Goal: Task Accomplishment & Management: Use online tool/utility

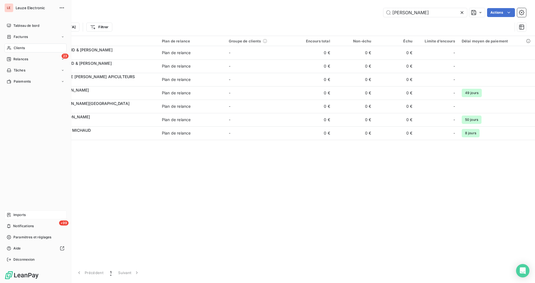
click at [22, 217] on div "Imports" at bounding box center [35, 214] width 62 height 9
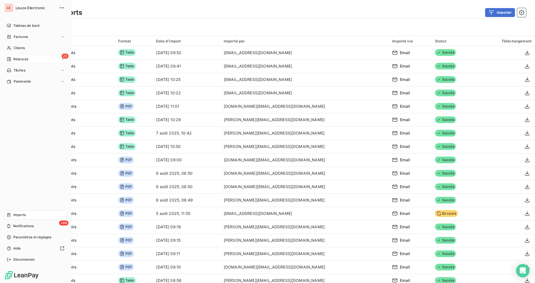
click at [13, 60] on div "Relances" at bounding box center [17, 59] width 21 height 5
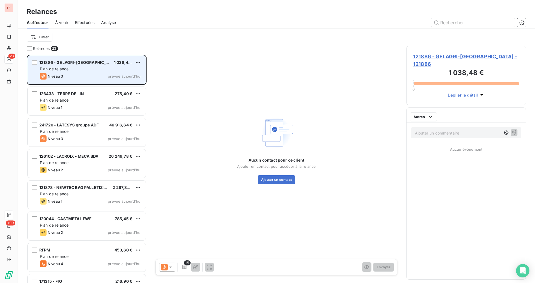
scroll to position [223, 115]
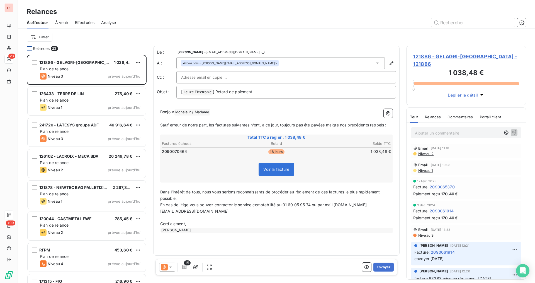
click at [27, 48] on div at bounding box center [29, 48] width 5 height 5
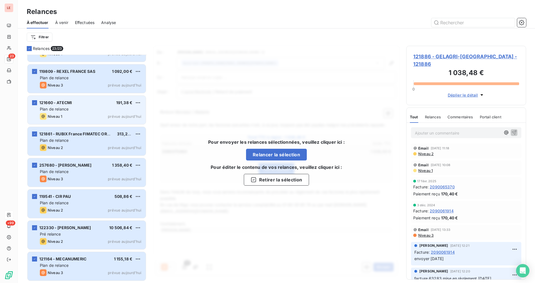
scroll to position [474, 0]
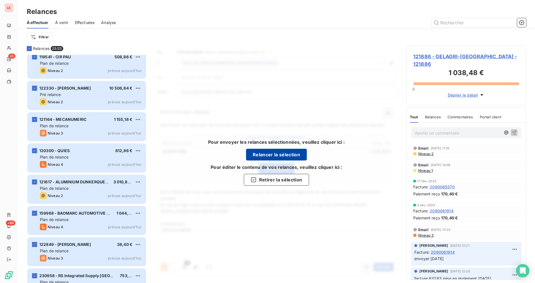
click at [263, 152] on button "Relancer la sélection" at bounding box center [276, 155] width 61 height 12
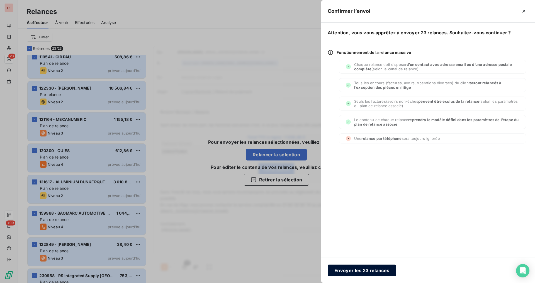
click at [373, 269] on button "Envoyer les 23 relances" at bounding box center [362, 270] width 68 height 12
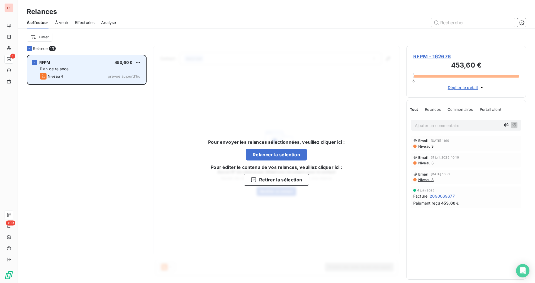
click at [84, 65] on div "RFPM 453,60 € Plan de relance Niveau 4 prévue [DATE]" at bounding box center [87, 69] width 118 height 28
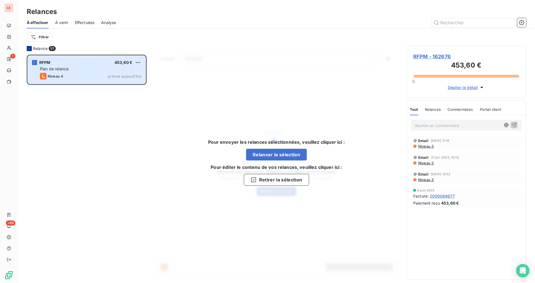
click at [30, 47] on icon at bounding box center [29, 48] width 3 height 3
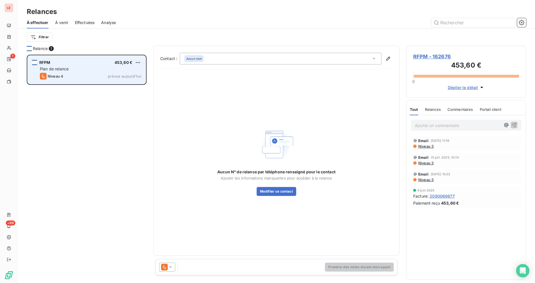
click at [33, 62] on div "grid" at bounding box center [34, 62] width 5 height 5
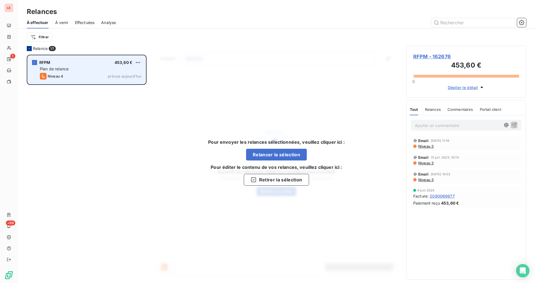
click at [91, 69] on div "Plan de relance" at bounding box center [90, 69] width 101 height 6
click at [38, 62] on div "RFPM 453,60 € Plan de relance Niveau 4 prévue [DATE]" at bounding box center [87, 69] width 118 height 28
click at [37, 62] on div "RFPM 453,60 € Plan de relance Niveau 4 prévue [DATE]" at bounding box center [87, 69] width 118 height 28
click at [34, 62] on icon "grid" at bounding box center [34, 62] width 3 height 3
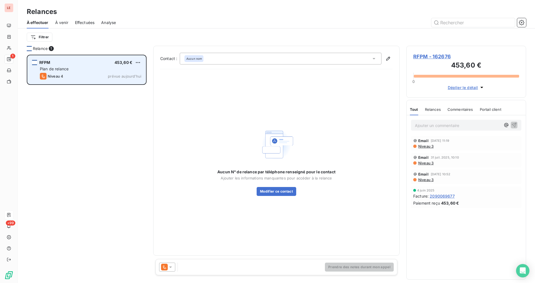
click at [168, 269] on icon at bounding box center [164, 266] width 7 height 7
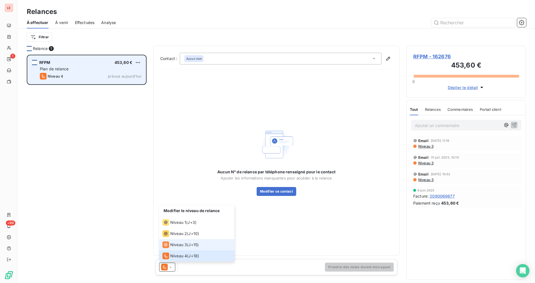
click at [175, 244] on span "Niveau 3" at bounding box center [178, 245] width 17 height 6
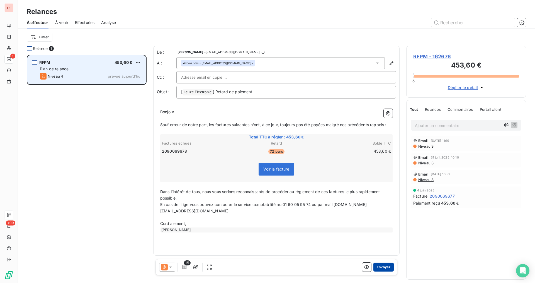
click at [384, 265] on button "Envoyer" at bounding box center [383, 266] width 20 height 9
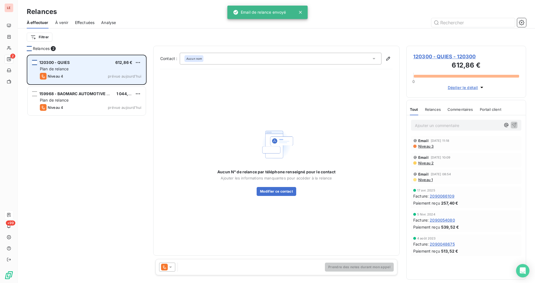
click at [169, 267] on icon at bounding box center [171, 267] width 6 height 6
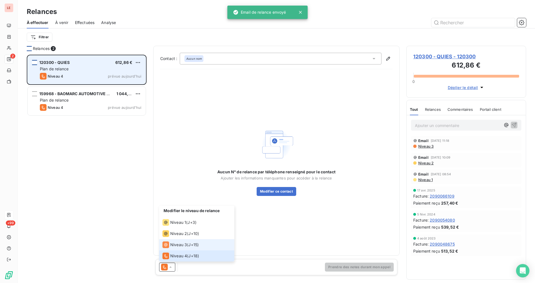
click at [185, 244] on span "Niveau 3" at bounding box center [178, 245] width 17 height 6
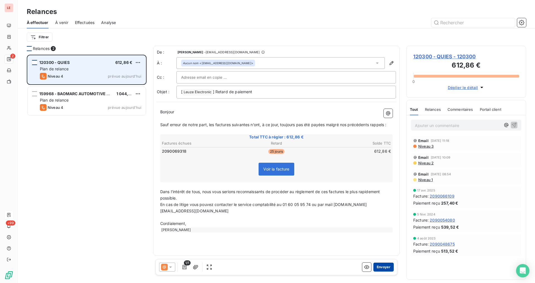
click at [383, 268] on button "Envoyer" at bounding box center [383, 266] width 20 height 9
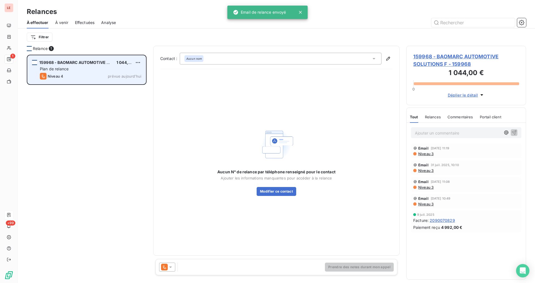
click at [169, 270] on div at bounding box center [167, 266] width 16 height 9
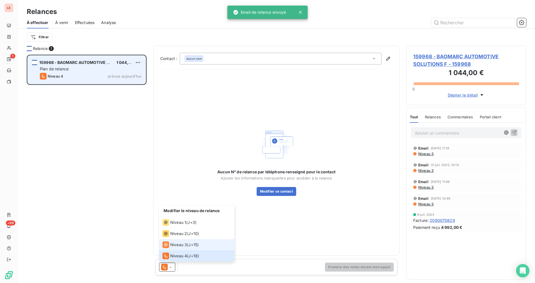
click at [186, 245] on span "Niveau 3" at bounding box center [178, 245] width 17 height 6
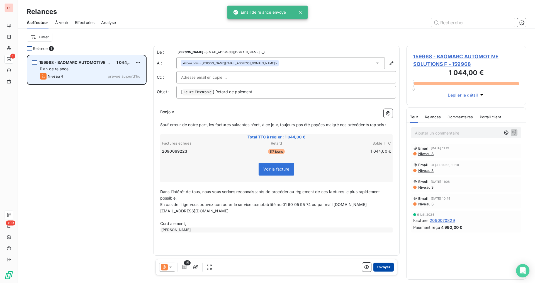
click at [390, 268] on button "Envoyer" at bounding box center [383, 266] width 20 height 9
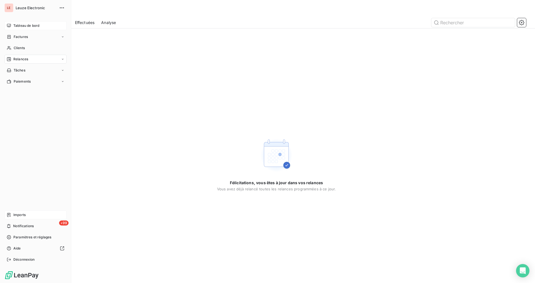
click at [8, 26] on icon at bounding box center [9, 26] width 4 height 4
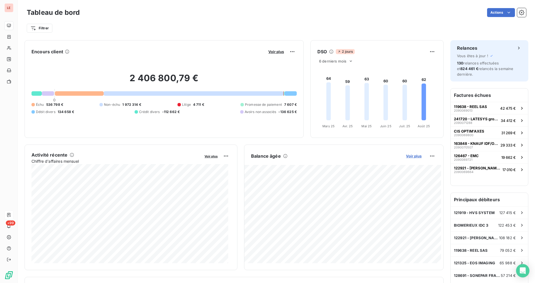
click at [408, 157] on span "Voir plus" at bounding box center [414, 156] width 16 height 4
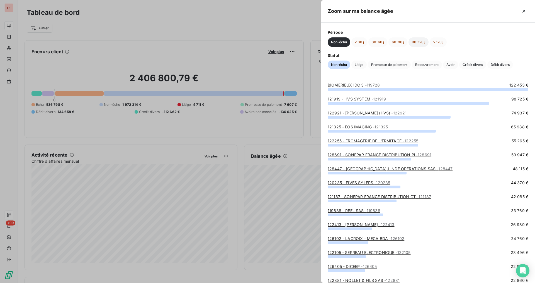
click at [419, 41] on button "90-120 j" at bounding box center [419, 41] width 20 height 9
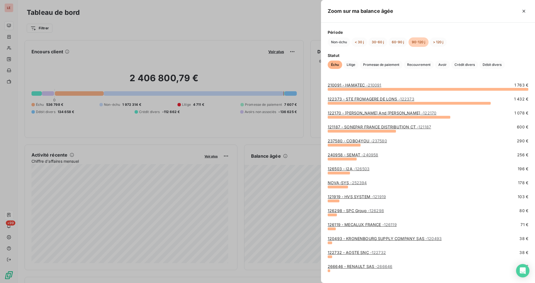
click at [375, 86] on span "- 210091" at bounding box center [373, 85] width 15 height 5
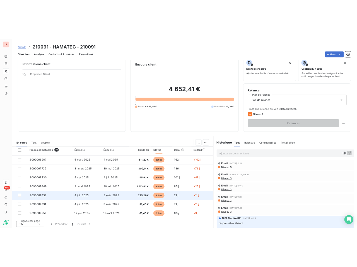
scroll to position [9, 0]
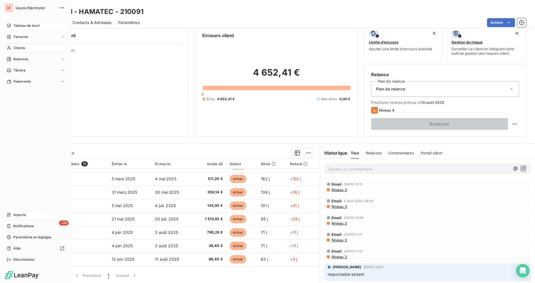
click at [14, 23] on span "Tableau de bord" at bounding box center [26, 25] width 26 height 5
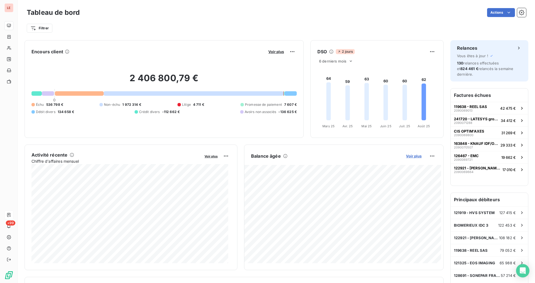
click at [408, 156] on span "Voir plus" at bounding box center [414, 156] width 16 height 4
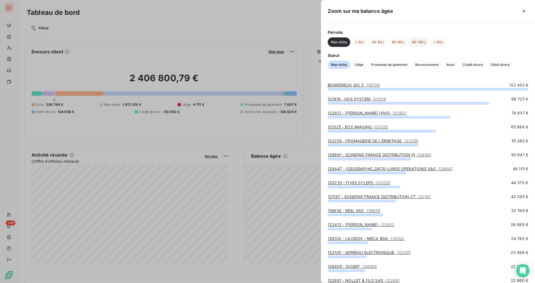
click at [423, 45] on button "90-120 j" at bounding box center [419, 41] width 20 height 9
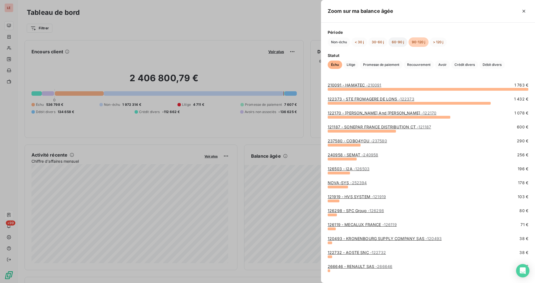
click at [397, 45] on button "60-90 j" at bounding box center [398, 41] width 19 height 9
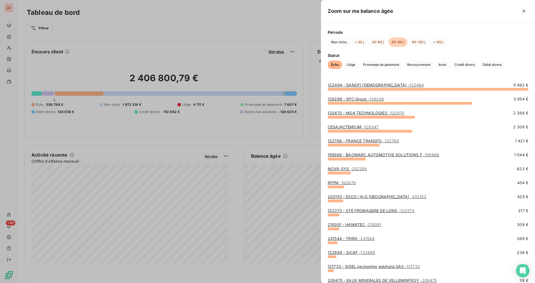
click at [408, 84] on span "- 122494" at bounding box center [416, 85] width 16 height 5
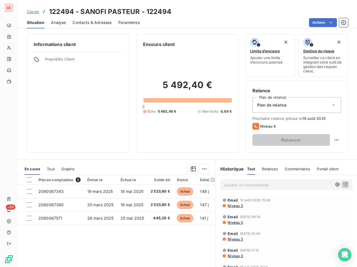
click at [283, 182] on p "Ajouter un commentaire ﻿" at bounding box center [278, 184] width 108 height 7
